Goal: Find specific page/section: Find specific page/section

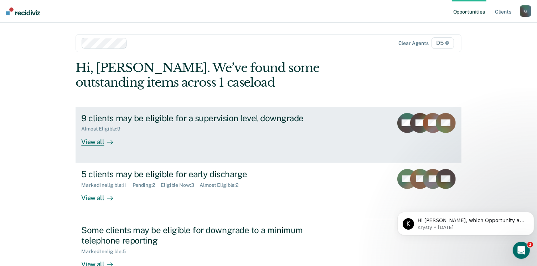
click at [85, 142] on div "View all" at bounding box center [101, 139] width 40 height 14
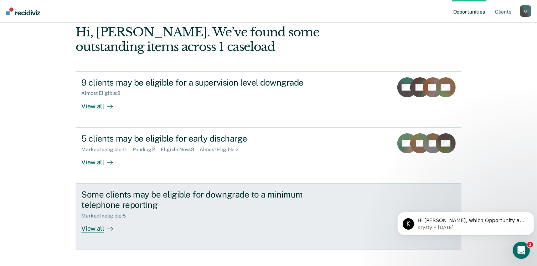
scroll to position [47, 0]
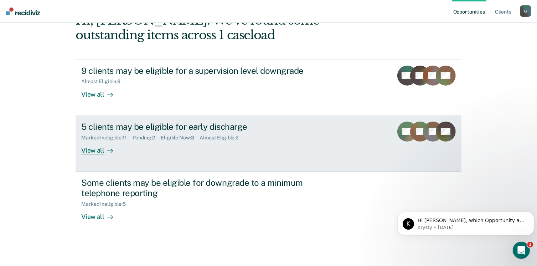
click at [96, 152] on div "View all" at bounding box center [101, 147] width 40 height 14
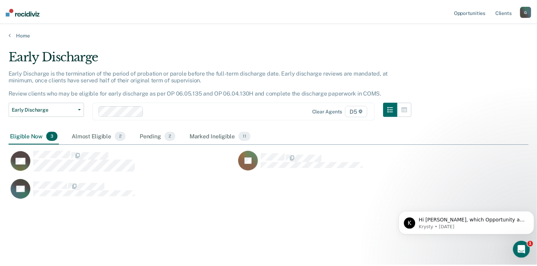
scroll to position [158, 520]
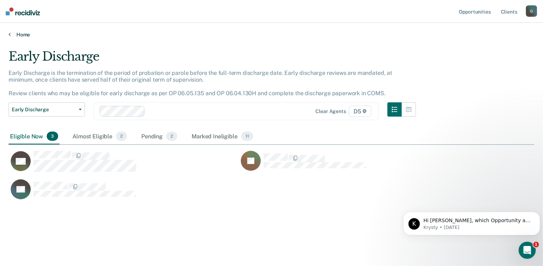
click at [10, 33] on icon at bounding box center [10, 34] width 2 height 6
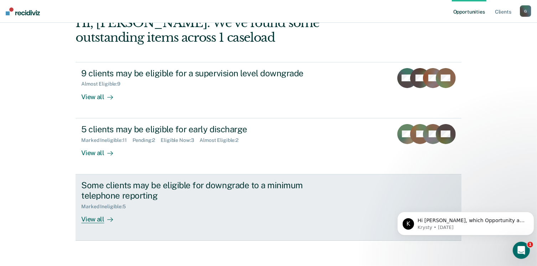
scroll to position [47, 0]
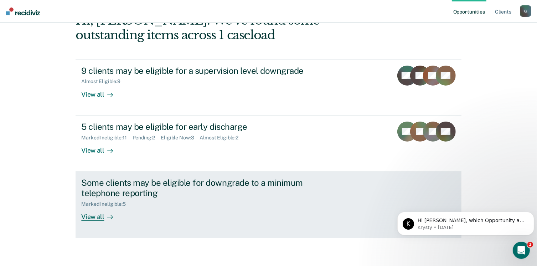
click at [97, 213] on div "View all" at bounding box center [101, 214] width 40 height 14
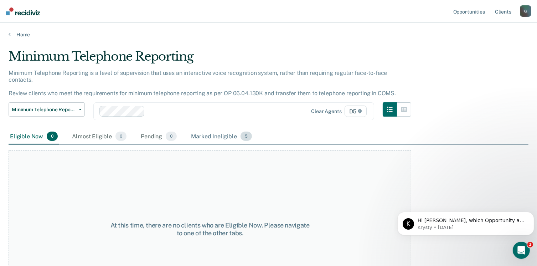
click at [222, 130] on div "Marked Ineligible 5" at bounding box center [222, 137] width 64 height 16
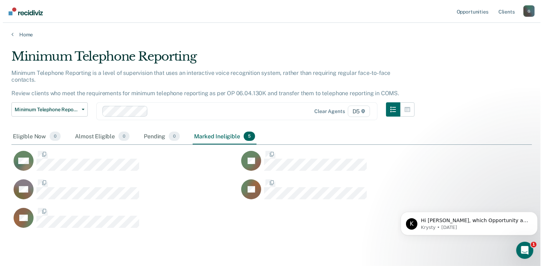
scroll to position [171, 515]
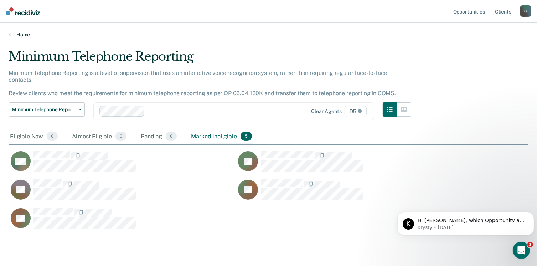
click at [9, 34] on icon at bounding box center [10, 34] width 2 height 6
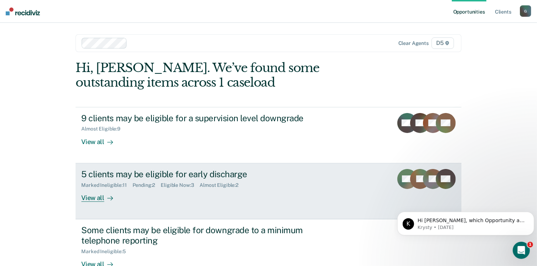
click at [94, 200] on div "View all" at bounding box center [101, 195] width 40 height 14
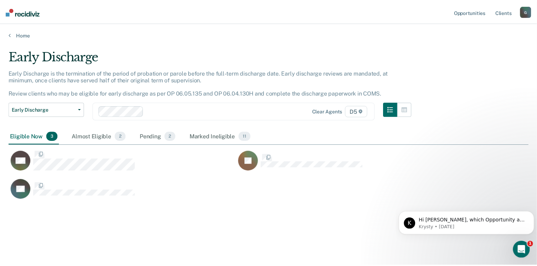
scroll to position [158, 520]
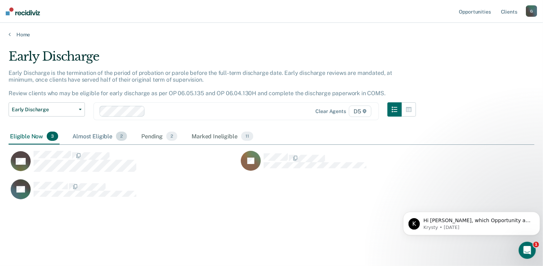
click at [103, 137] on div "Almost Eligible 2" at bounding box center [99, 137] width 57 height 16
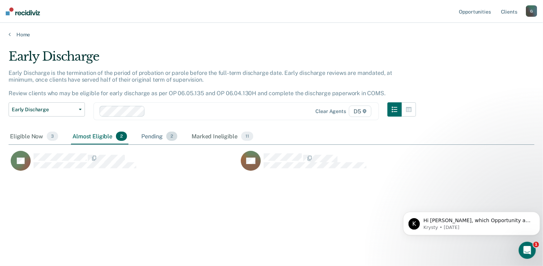
click at [155, 137] on div "Pending 2" at bounding box center [159, 137] width 39 height 16
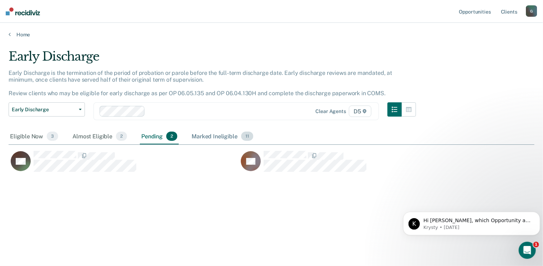
click at [216, 135] on div "Marked Ineligible 11" at bounding box center [222, 137] width 64 height 16
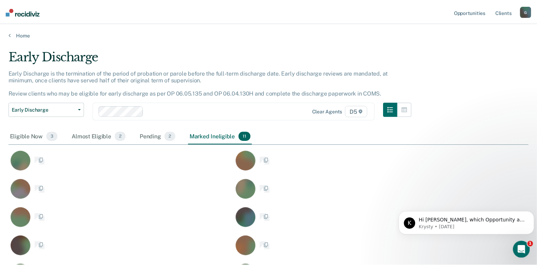
scroll to position [264, 515]
